Goal: Transaction & Acquisition: Download file/media

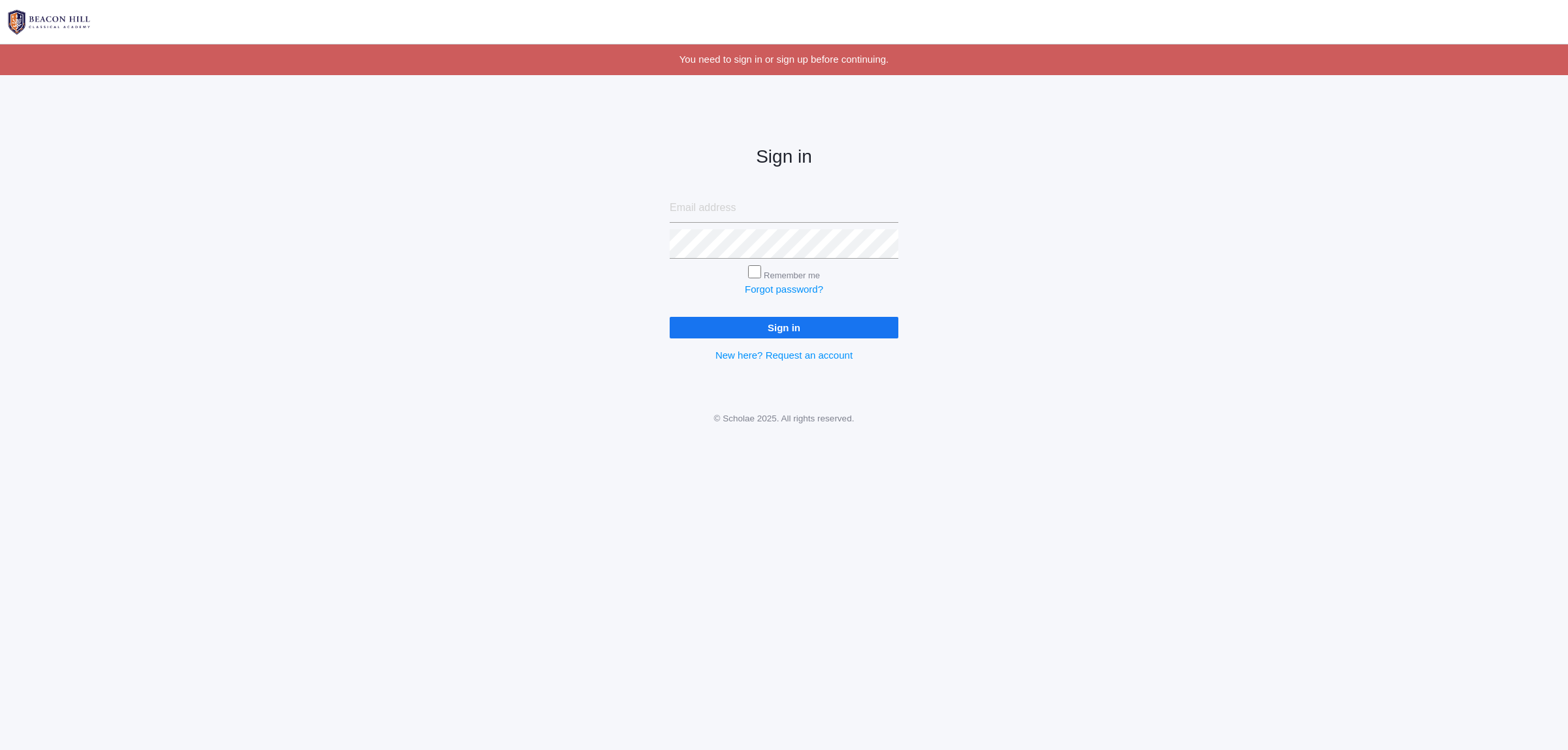
type input "[PERSON_NAME][EMAIL_ADDRESS][PERSON_NAME][DOMAIN_NAME]"
click at [797, 327] on input "Sign in" at bounding box center [784, 328] width 229 height 22
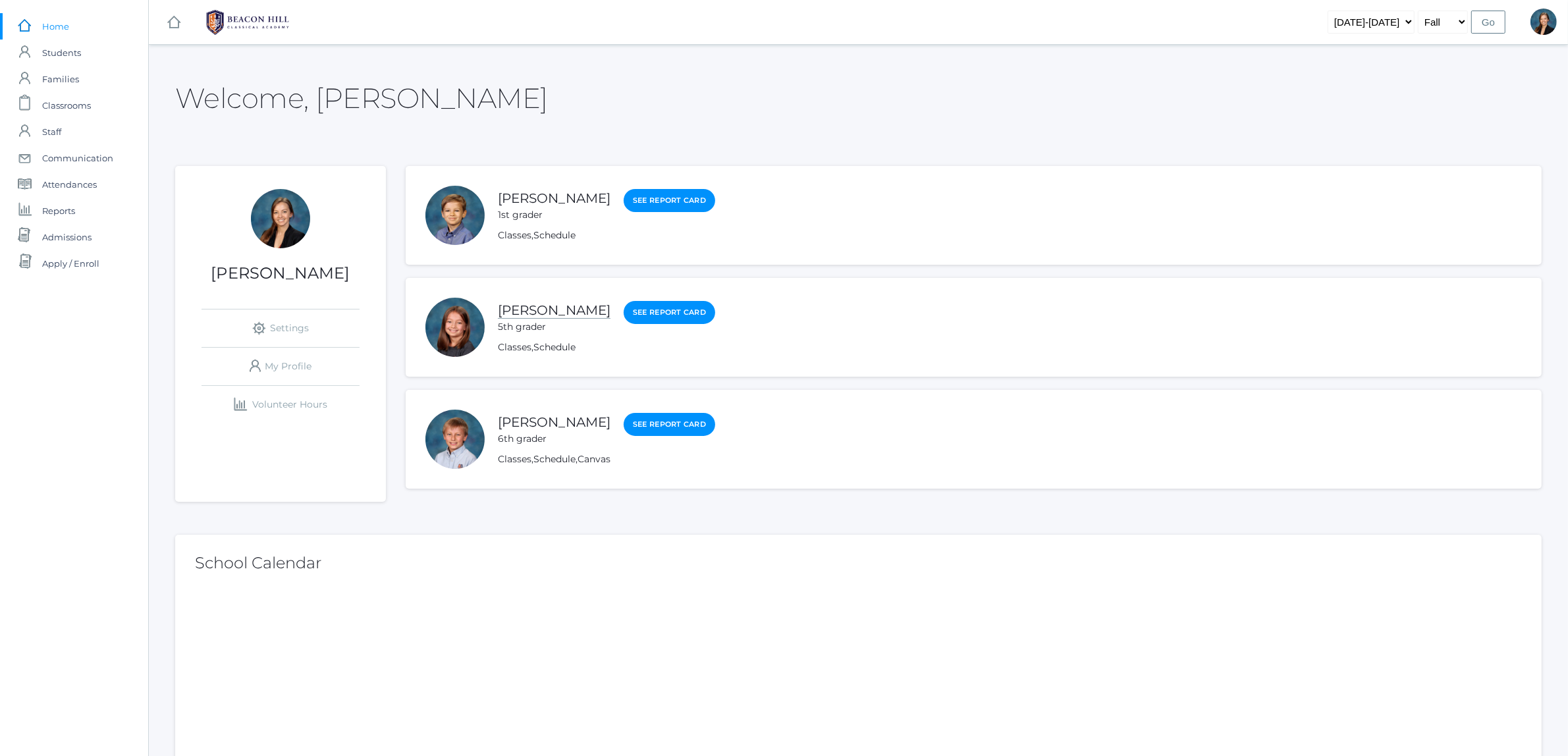
click at [535, 311] on link "[PERSON_NAME]" at bounding box center [554, 310] width 113 height 16
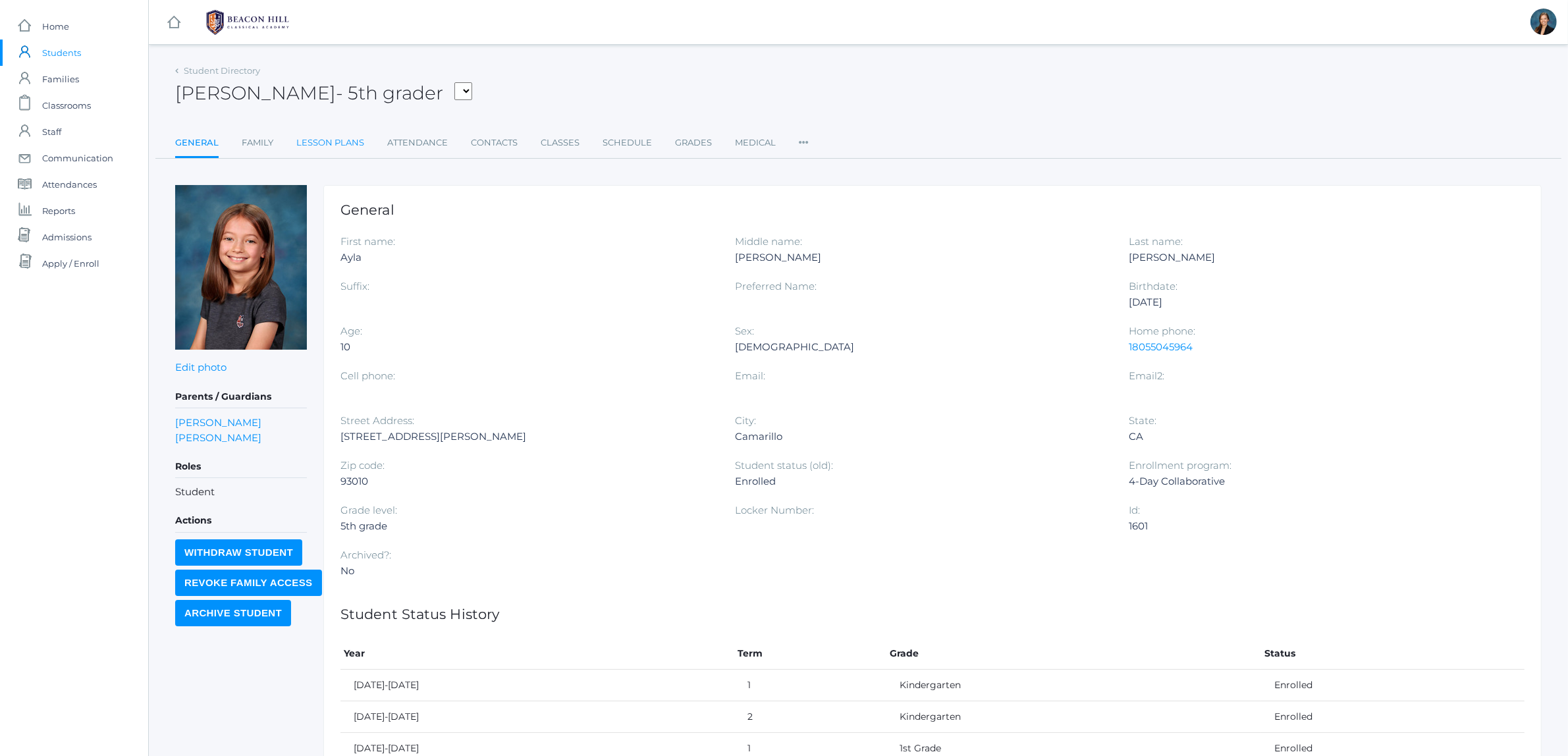
click at [351, 140] on link "Lesson Plans" at bounding box center [329, 143] width 68 height 26
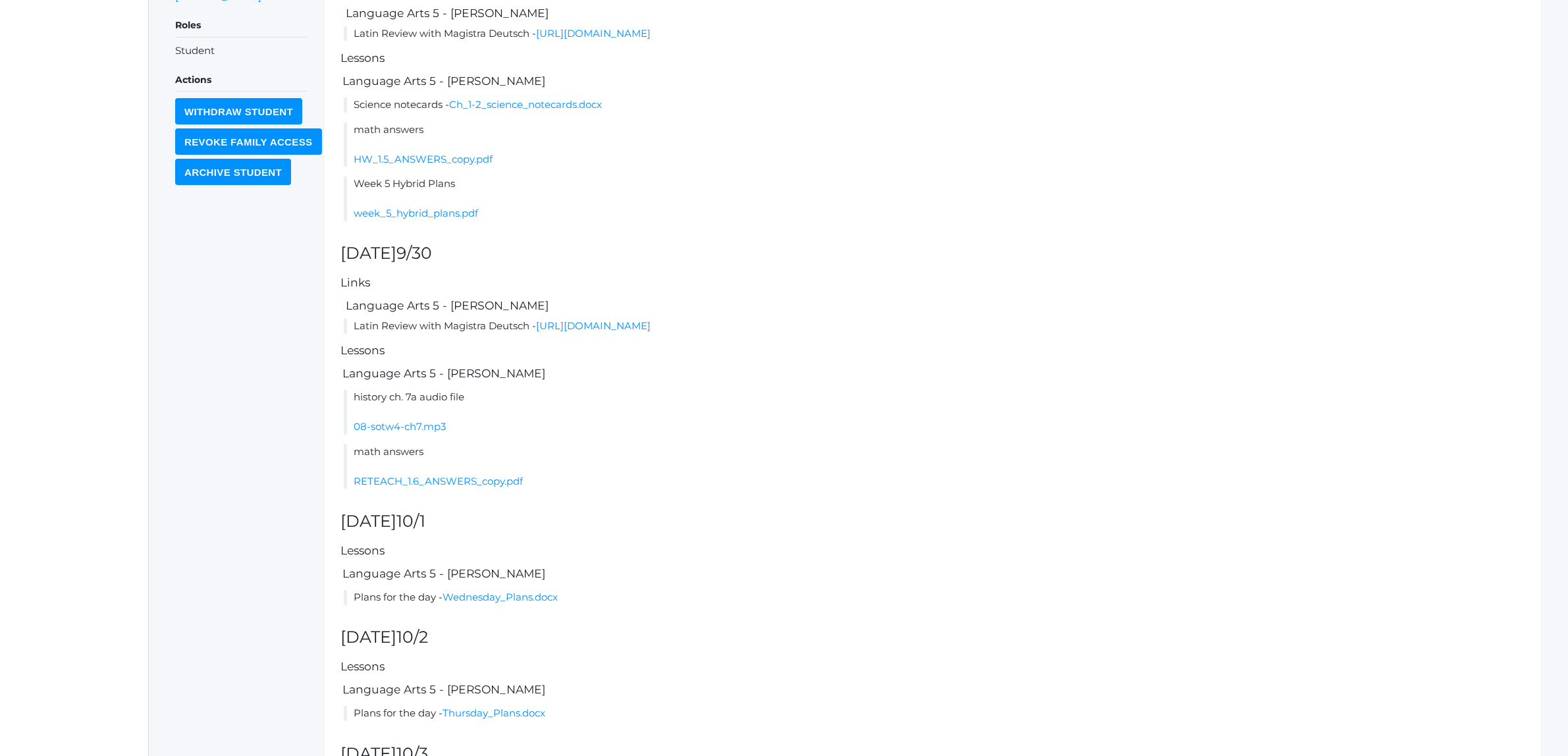
scroll to position [410, 0]
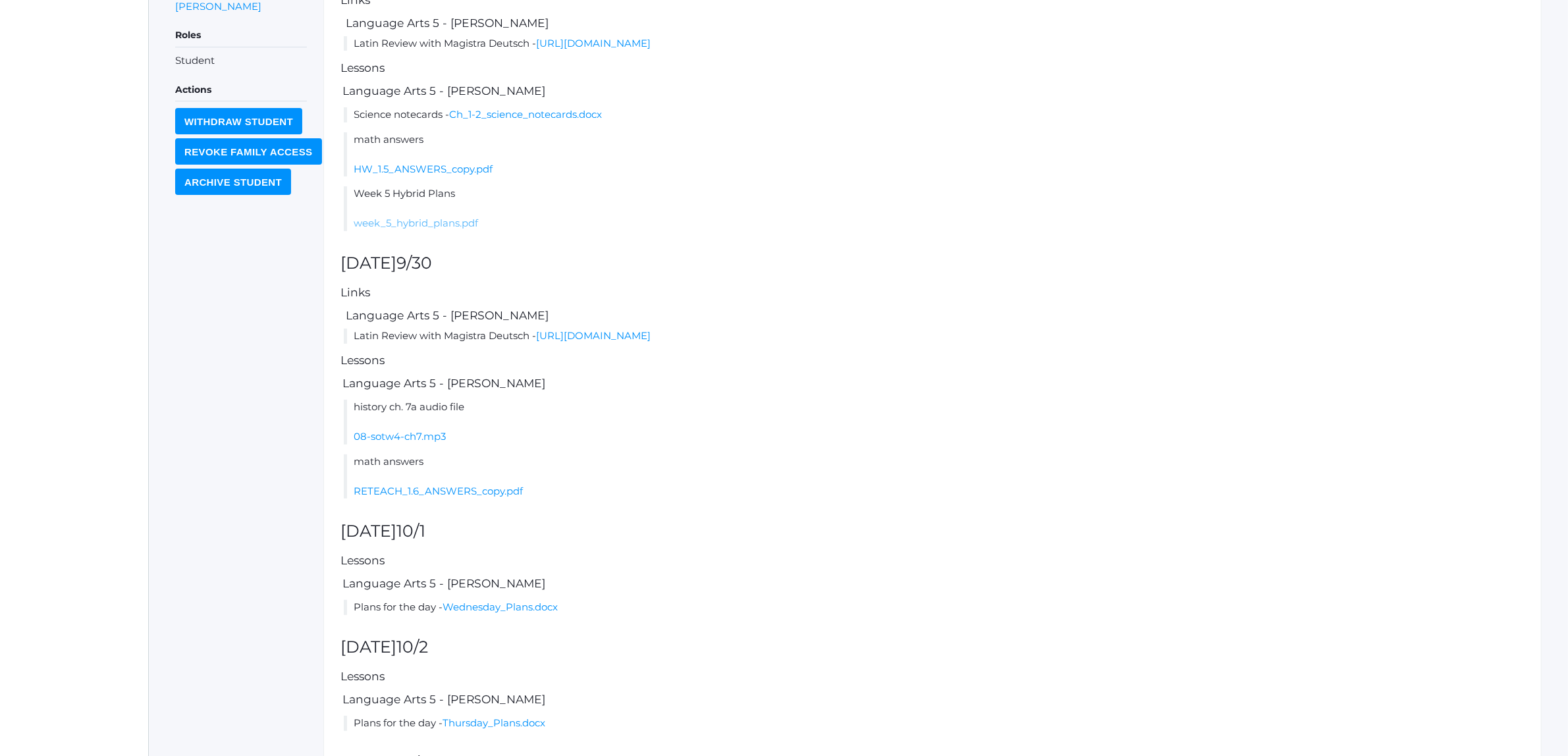
click at [461, 225] on link "week_5_hybrid_plans.pdf" at bounding box center [416, 223] width 125 height 12
